Goal: Task Accomplishment & Management: Manage account settings

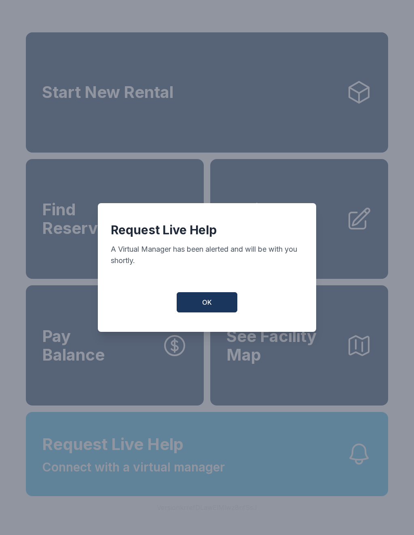
click at [201, 306] on button "OK" at bounding box center [207, 302] width 61 height 20
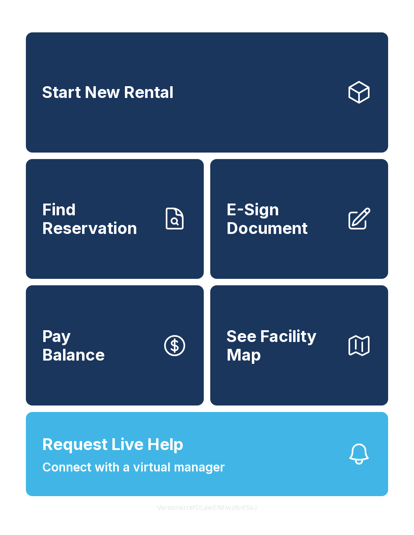
click at [301, 227] on span "E-Sign Document" at bounding box center [283, 218] width 113 height 37
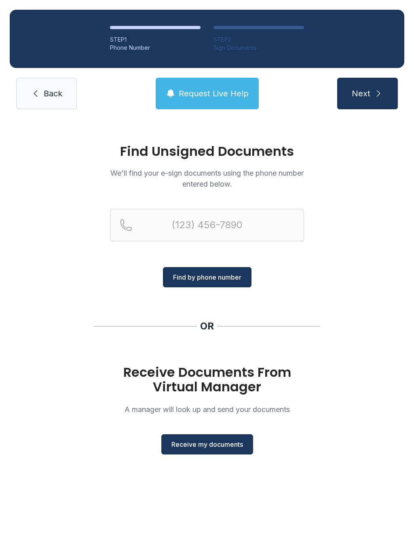
click at [346, 531] on main "Find Unsigned Documents We'll find your e-sign documents using the phone number…" at bounding box center [207, 327] width 414 height 416
click at [376, 88] on button "Next" at bounding box center [368, 94] width 61 height 32
type input "("
click at [42, 92] on link "Back" at bounding box center [46, 94] width 61 height 32
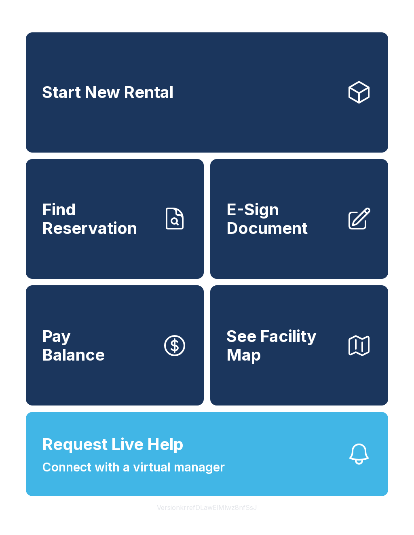
click at [108, 231] on span "Find Reservation" at bounding box center [98, 218] width 113 height 37
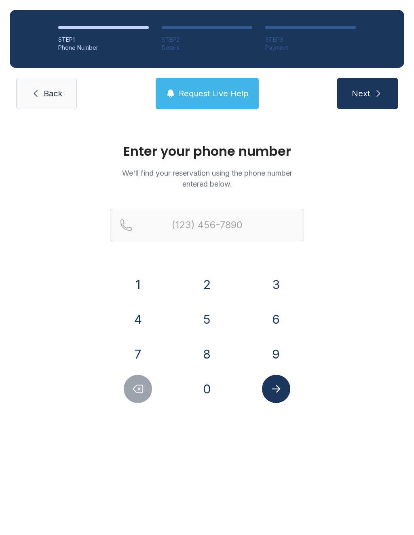
click at [285, 384] on button "Submit lookup form" at bounding box center [276, 389] width 28 height 28
type input "("
click at [72, 314] on div "Enter your phone number We'll find your reservation using the phone number ente…" at bounding box center [207, 277] width 414 height 316
click at [59, 327] on div "Enter your phone number We'll find your reservation using the phone number ente…" at bounding box center [207, 277] width 414 height 316
click at [379, 427] on div "Enter your phone number We'll find your reservation using the phone number ente…" at bounding box center [207, 277] width 414 height 316
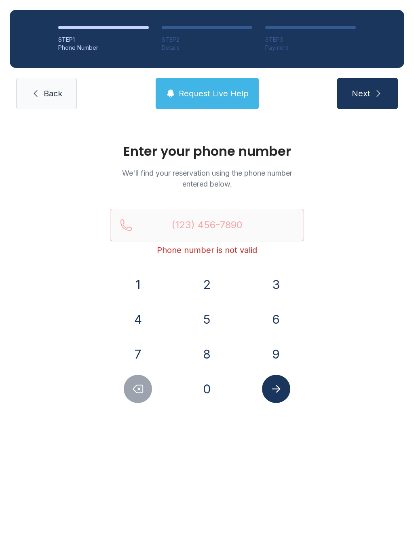
click at [144, 385] on button "Delete number" at bounding box center [138, 389] width 28 height 28
click at [50, 85] on link "Back" at bounding box center [46, 94] width 61 height 32
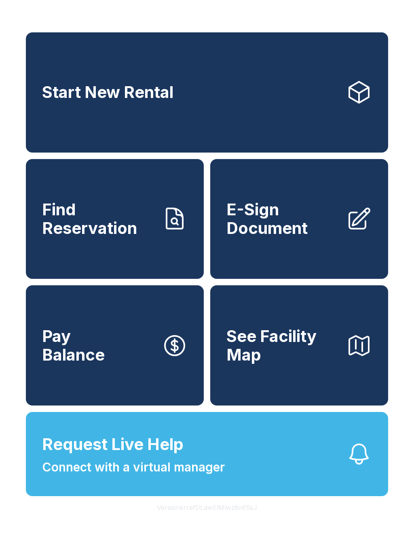
click at [84, 358] on span "Pay Balance" at bounding box center [73, 345] width 63 height 37
